Goal: Navigation & Orientation: Find specific page/section

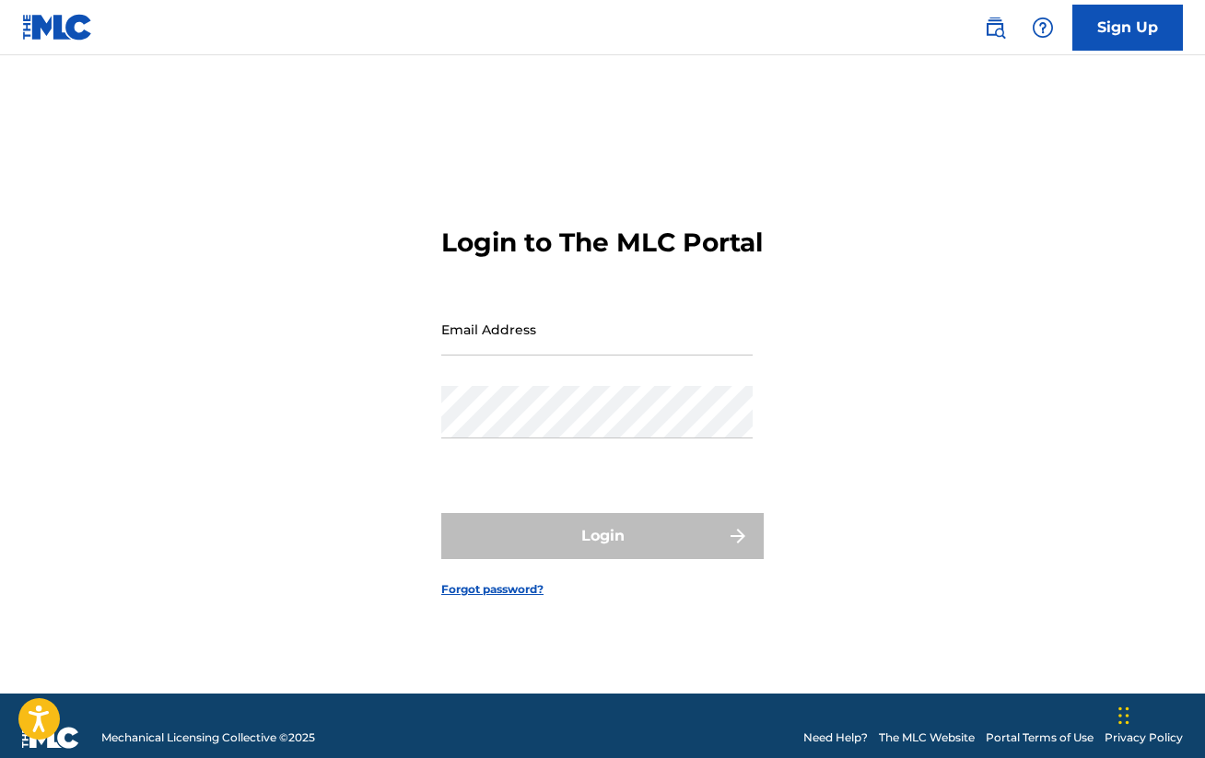
click at [501, 356] on input "Email Address" at bounding box center [596, 329] width 311 height 53
type input "[EMAIL_ADDRESS][DOMAIN_NAME]"
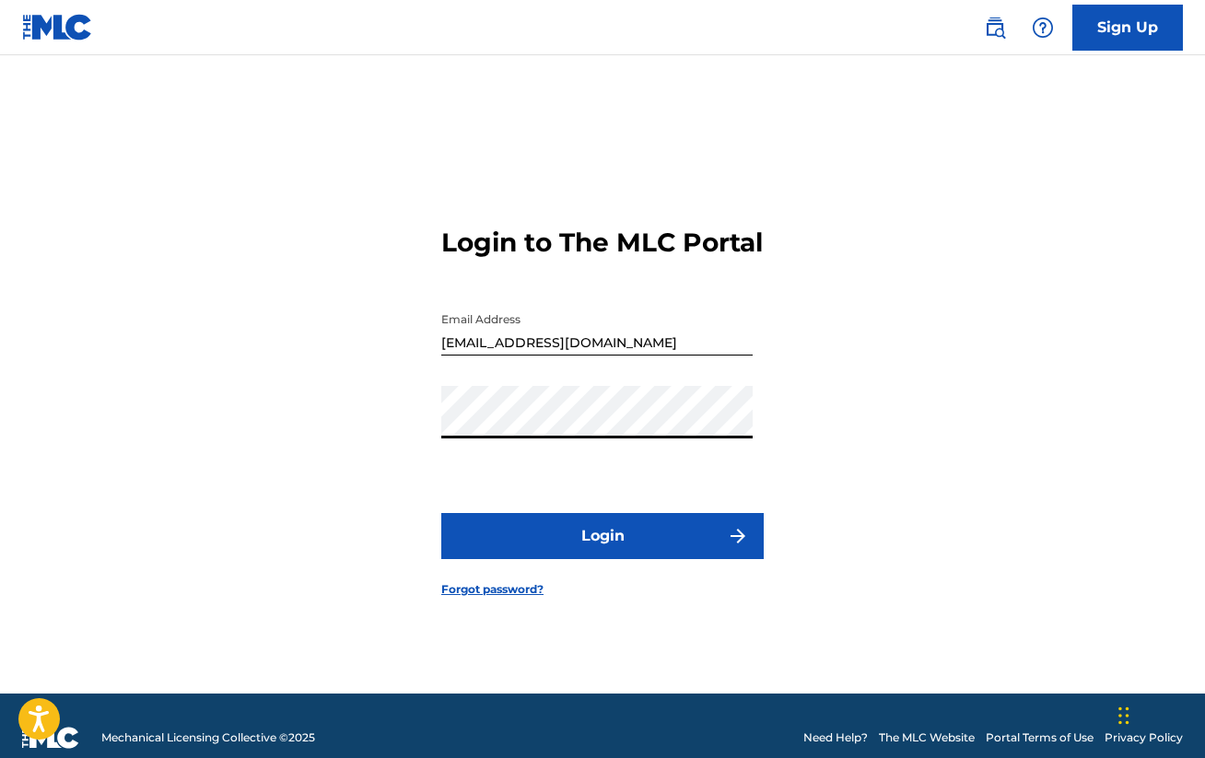
click at [602, 552] on button "Login" at bounding box center [602, 536] width 322 height 46
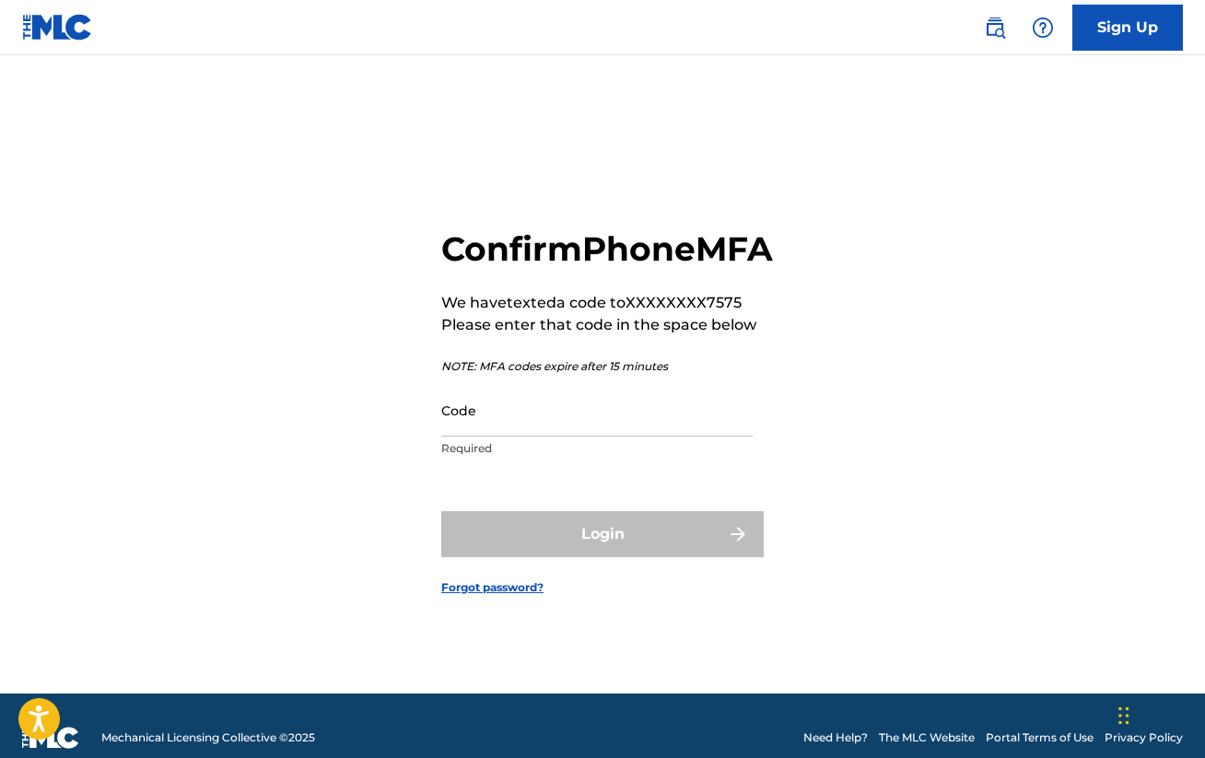
click at [468, 437] on input "Code" at bounding box center [596, 410] width 311 height 53
click at [470, 436] on input "Code" at bounding box center [596, 410] width 311 height 53
click at [470, 437] on input "Code" at bounding box center [596, 410] width 311 height 53
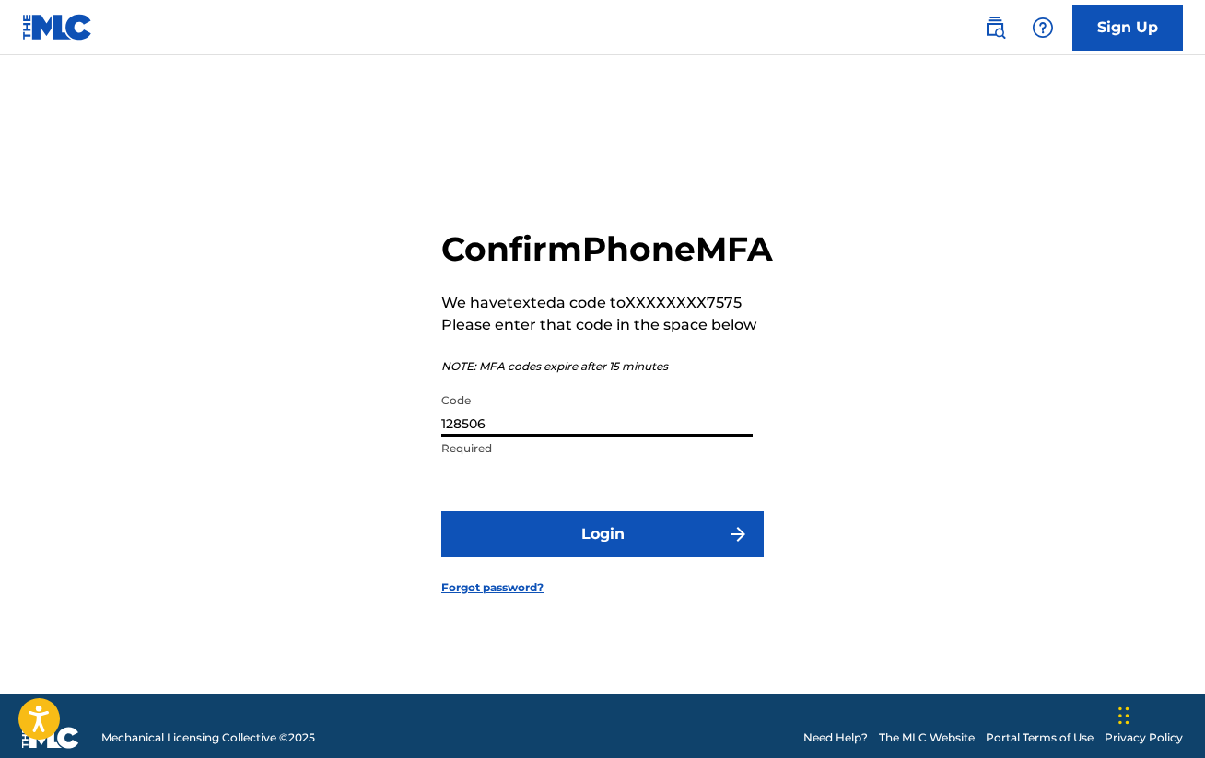
type input "128506"
click at [602, 555] on button "Login" at bounding box center [602, 534] width 322 height 46
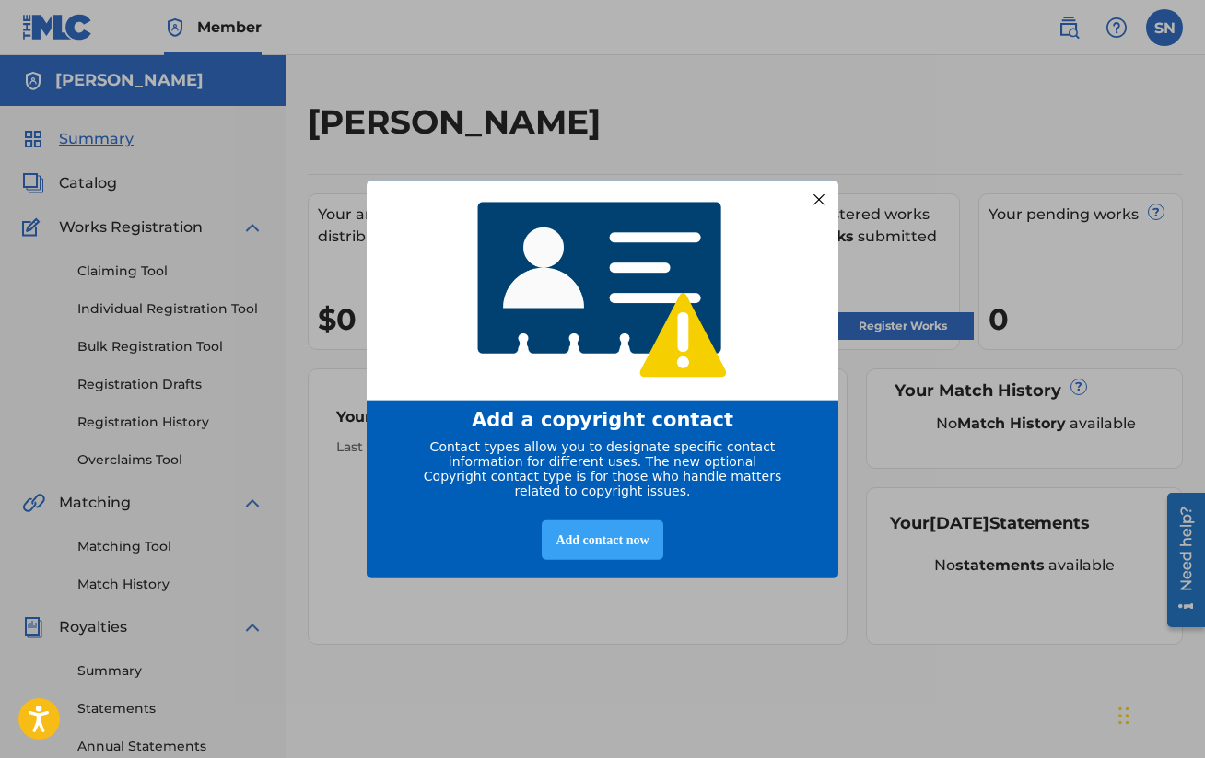
click at [585, 549] on div "Add contact now" at bounding box center [602, 540] width 121 height 40
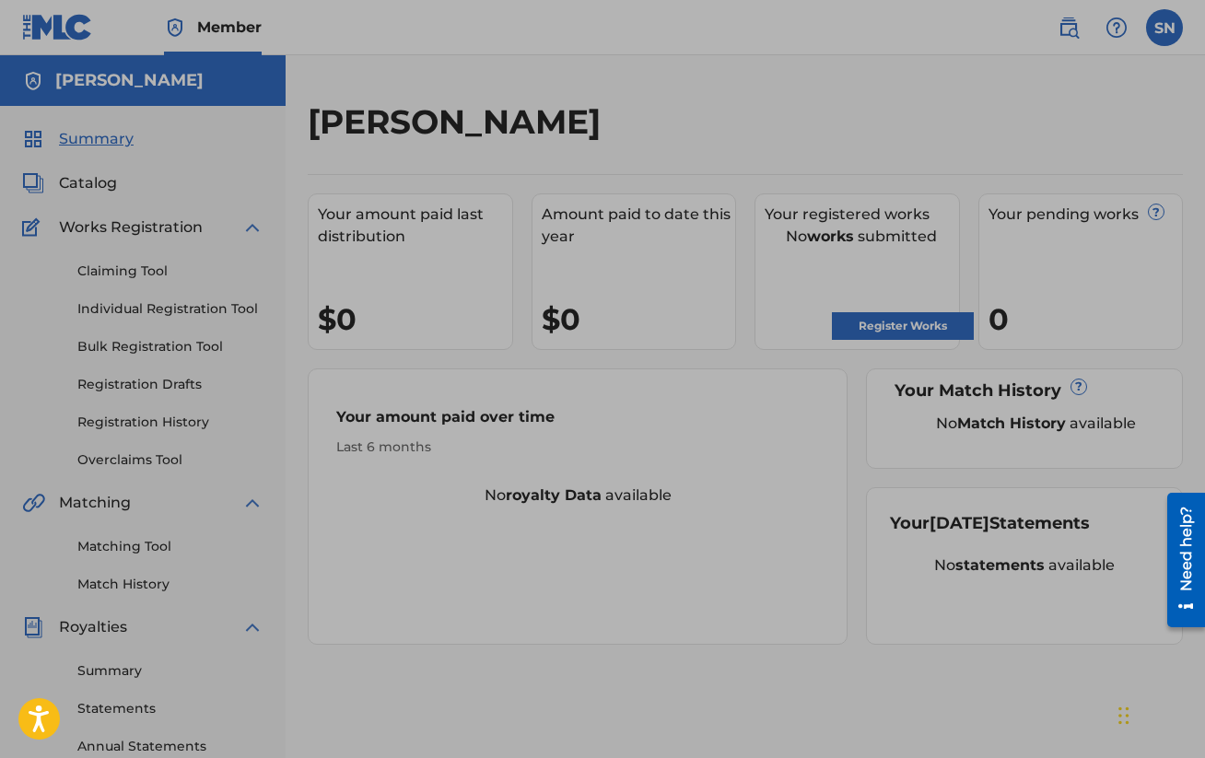
click at [134, 179] on div at bounding box center [602, 504] width 1205 height 1008
click at [66, 183] on div at bounding box center [602, 504] width 1205 height 1008
click at [831, 554] on div at bounding box center [602, 504] width 1205 height 1008
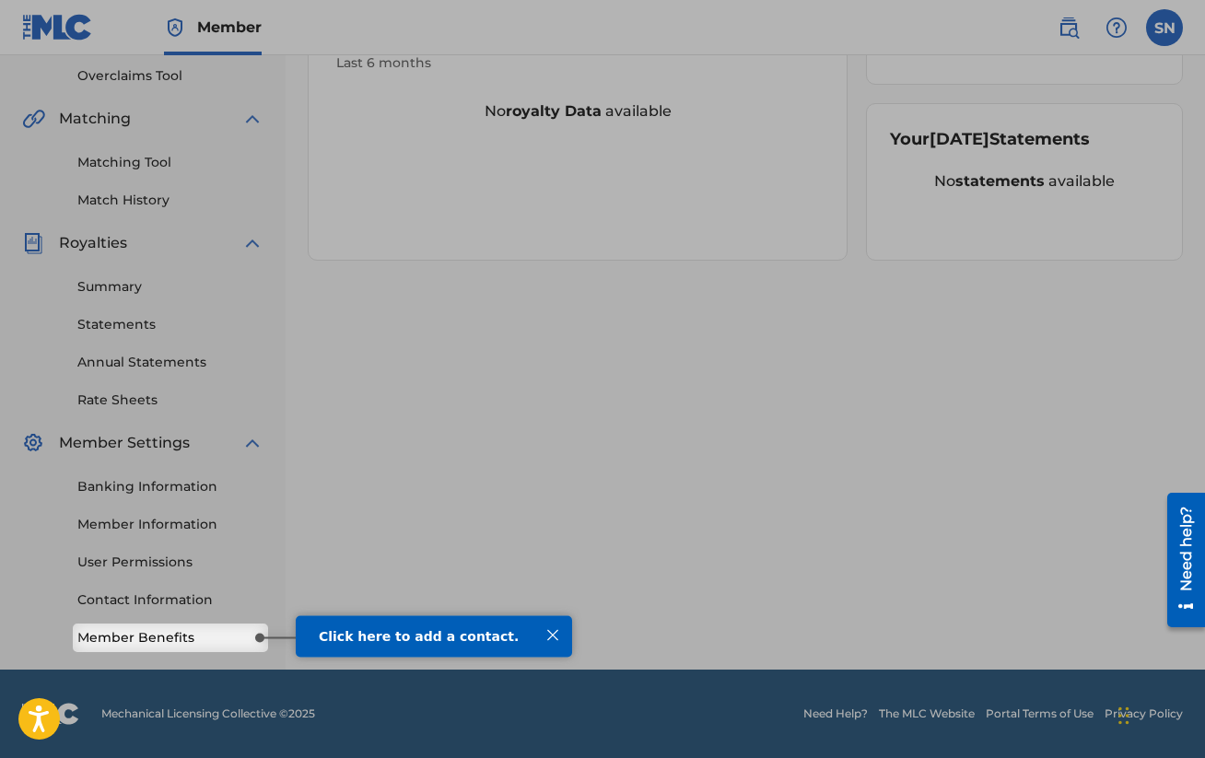
scroll to position [384, 0]
click at [552, 641] on div at bounding box center [553, 635] width 24 height 24
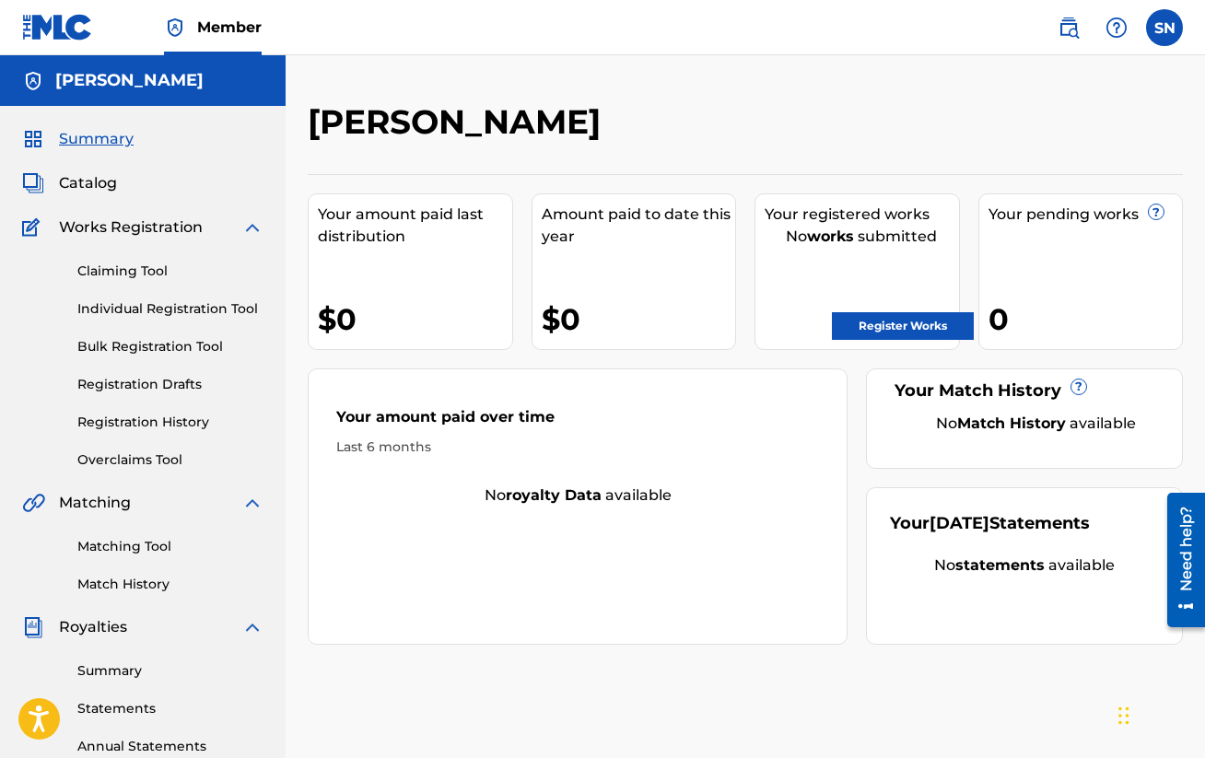
scroll to position [0, 0]
click at [88, 188] on span "Catalog" at bounding box center [88, 183] width 58 height 22
